Goal: Task Accomplishment & Management: Manage account settings

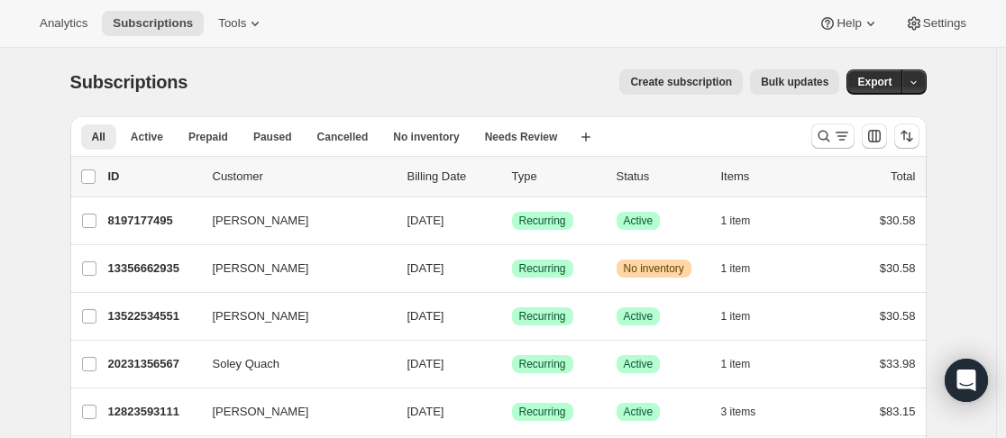
scroll to position [90, 0]
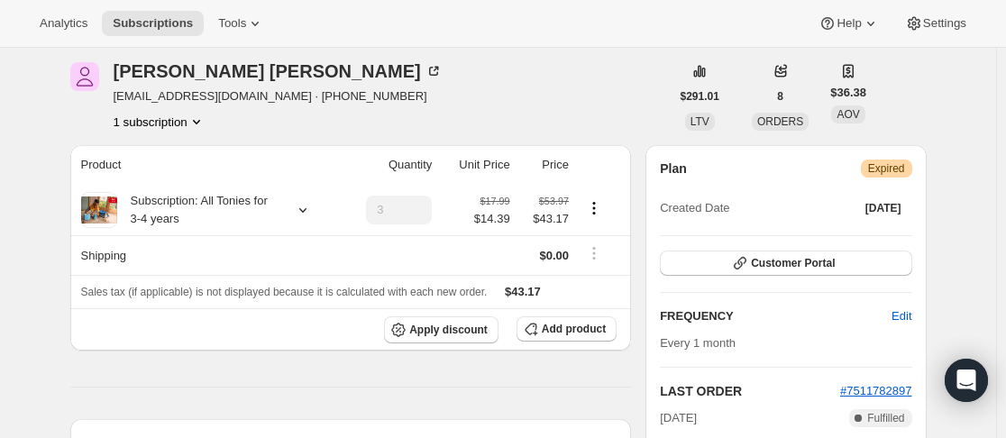
scroll to position [180, 0]
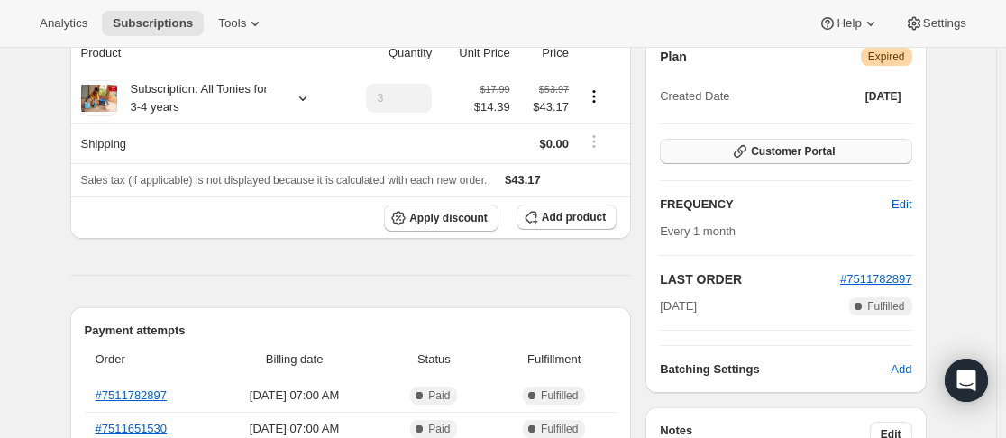
click at [749, 157] on icon "button" at bounding box center [740, 151] width 18 height 18
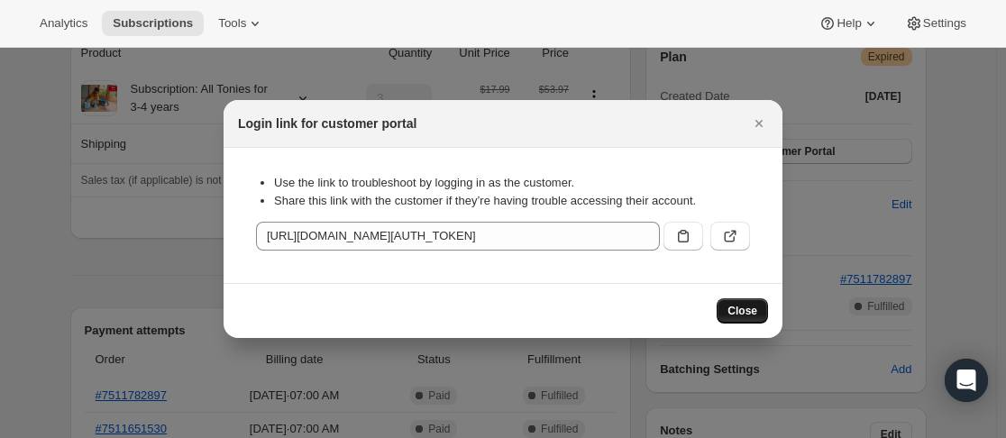
click at [748, 308] on span "Close" at bounding box center [742, 311] width 30 height 14
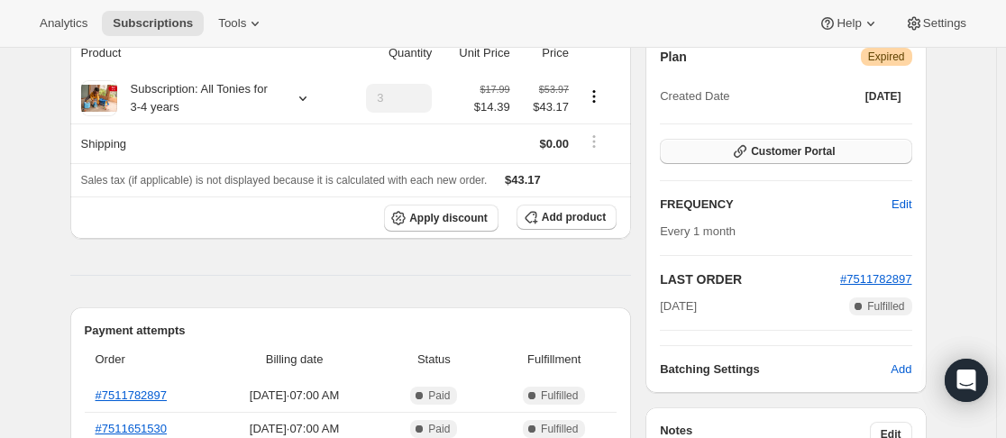
click at [739, 157] on icon "button" at bounding box center [740, 151] width 18 height 18
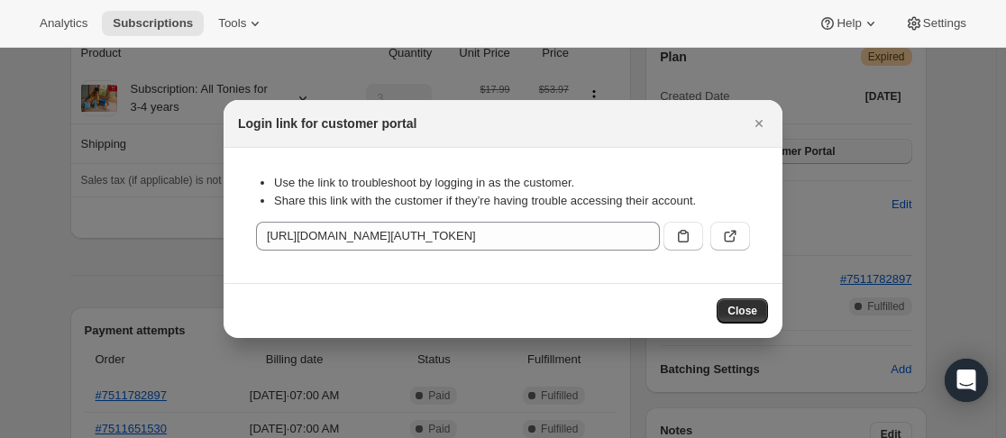
scroll to position [0, 0]
click at [724, 241] on icon ":rbs:" at bounding box center [730, 236] width 18 height 18
click at [755, 123] on icon "Close" at bounding box center [759, 123] width 18 height 18
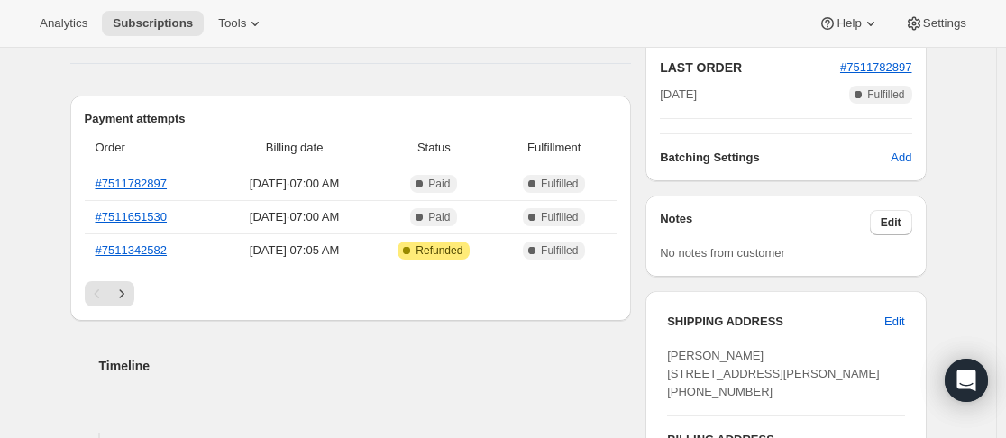
scroll to position [360, 0]
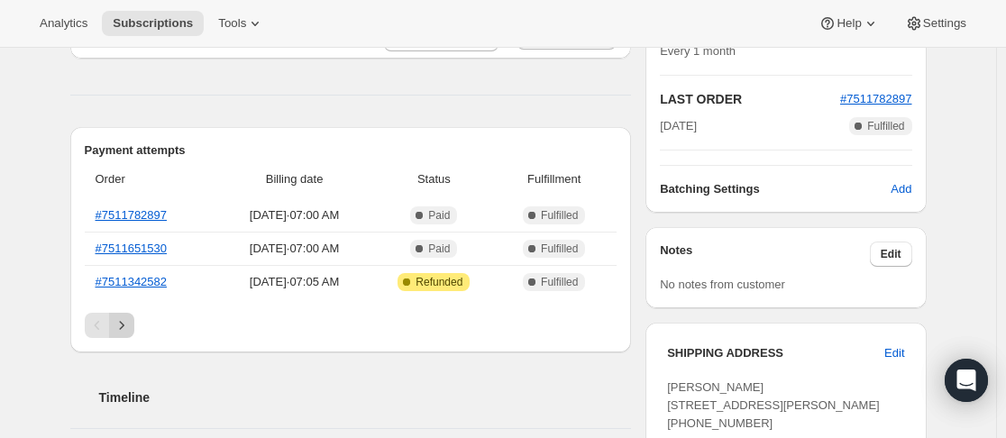
click at [127, 322] on icon "Next" at bounding box center [122, 325] width 18 height 18
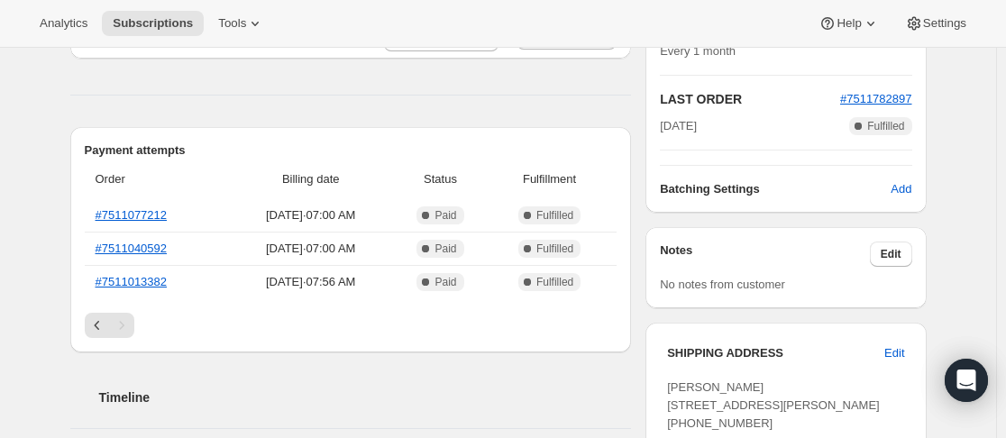
click at [125, 326] on div "Pagination" at bounding box center [121, 325] width 25 height 25
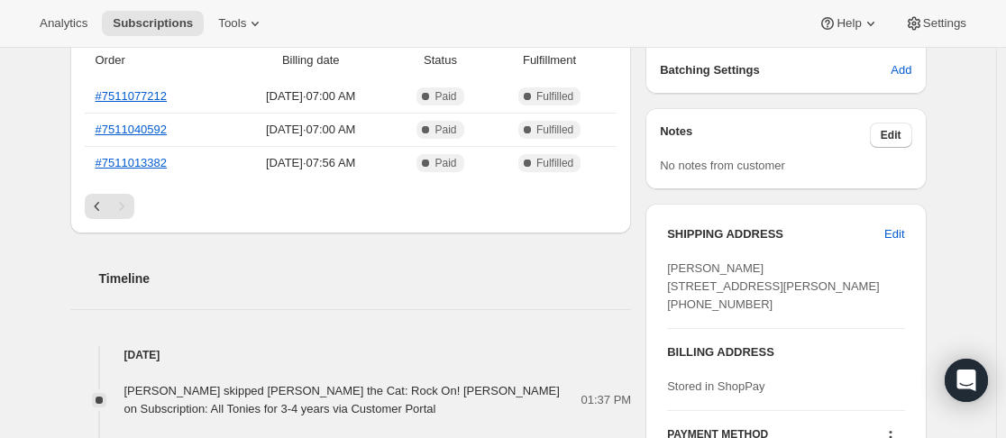
scroll to position [451, 0]
